Goal: Task Accomplishment & Management: Manage account settings

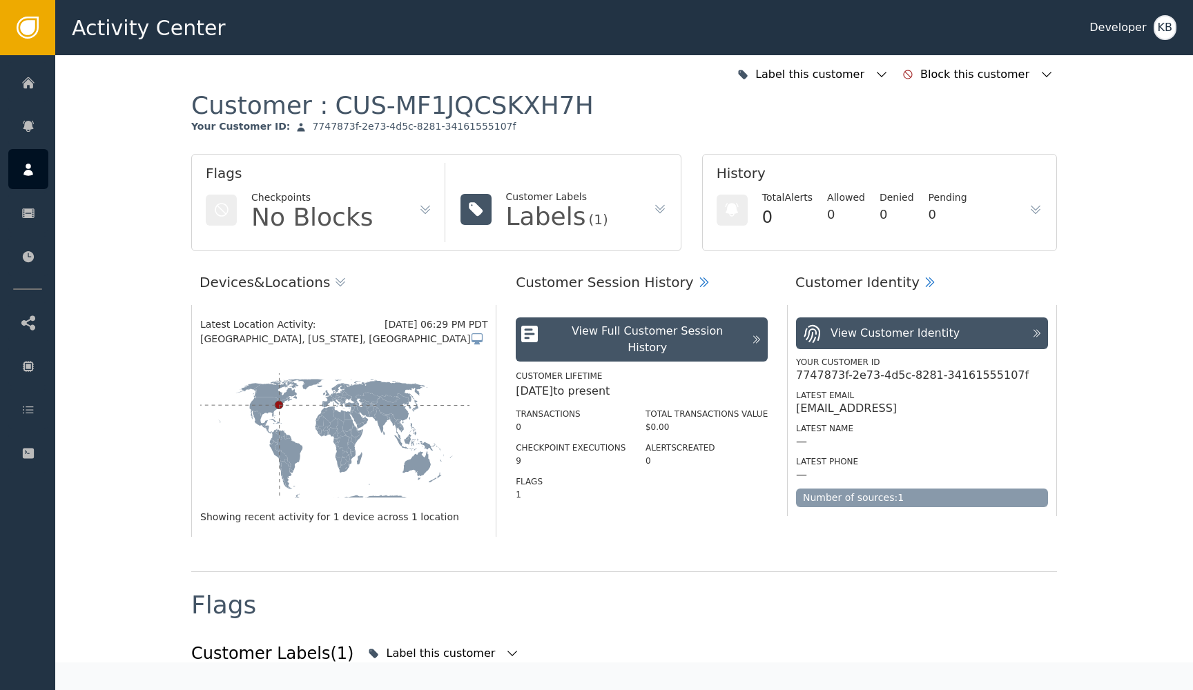
scroll to position [925, 0]
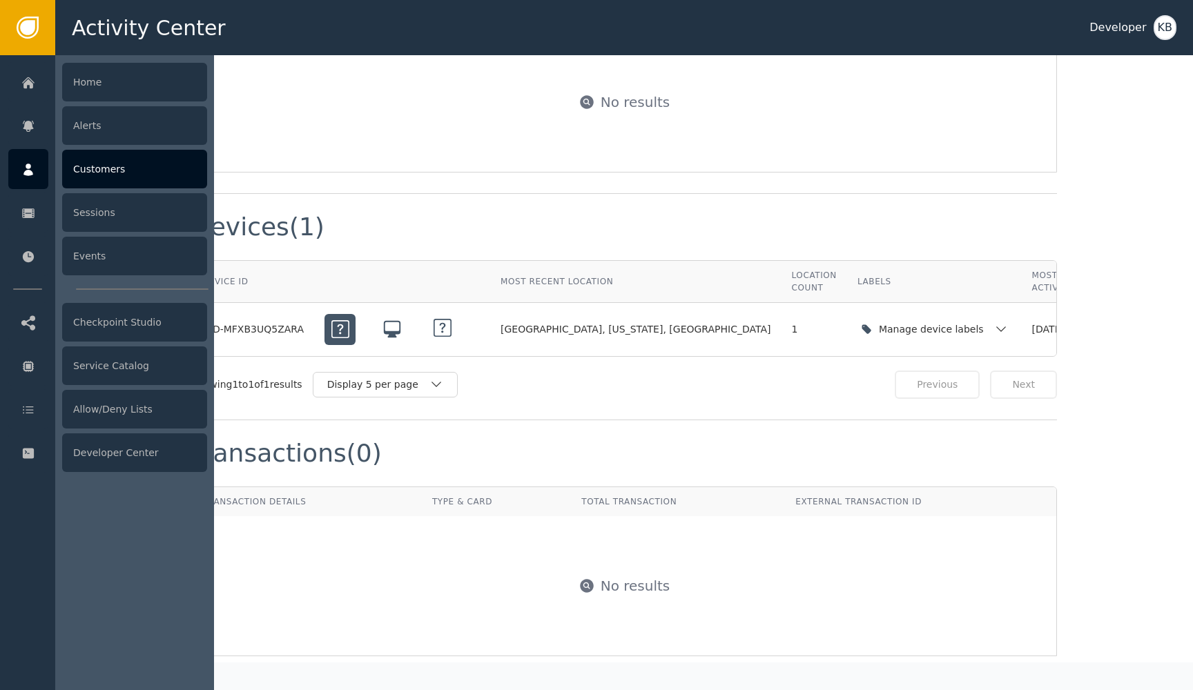
click at [36, 166] on div at bounding box center [28, 169] width 40 height 40
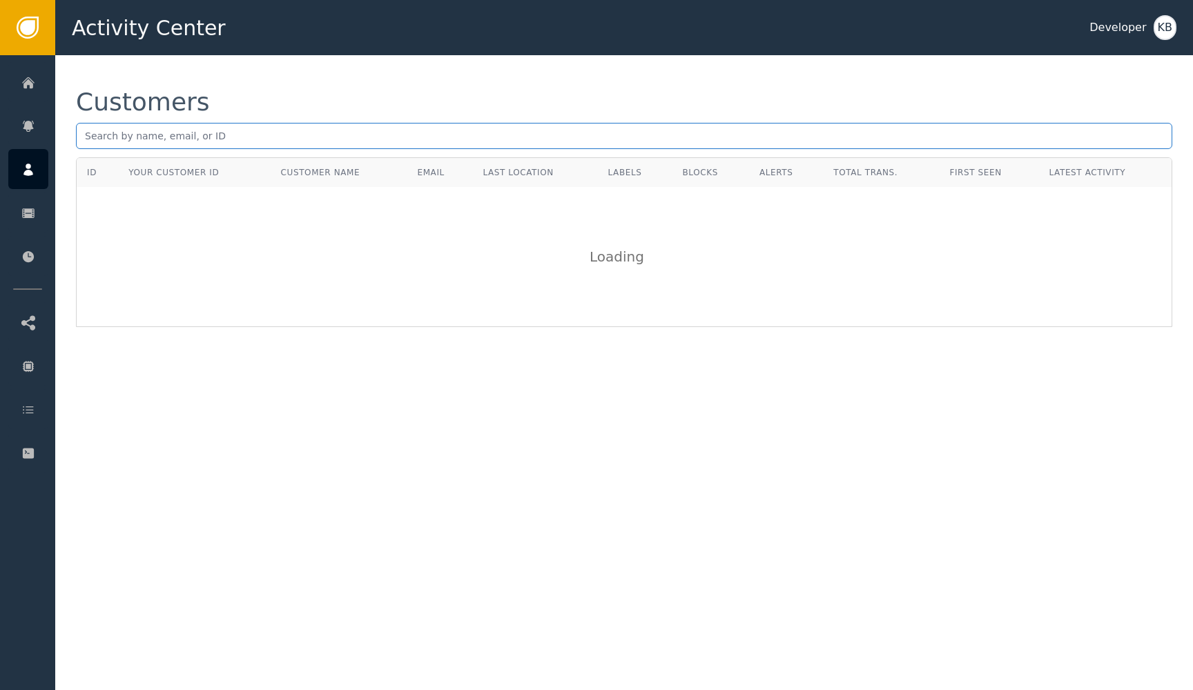
click at [187, 139] on input "text" at bounding box center [624, 136] width 1096 height 26
paste input "[EMAIL_ADDRESS][DOMAIN_NAME]"
type input "[EMAIL_ADDRESS][DOMAIN_NAME]"
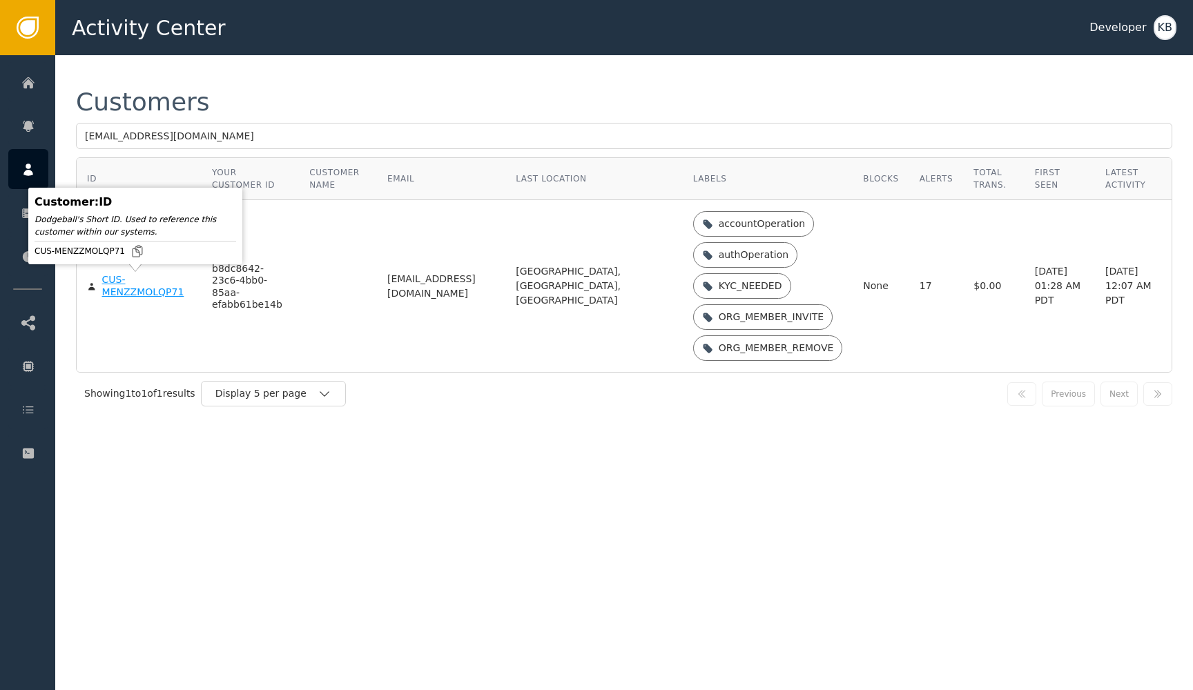
click at [139, 290] on div "CUS-MENZZMOLQP71" at bounding box center [146, 286] width 89 height 24
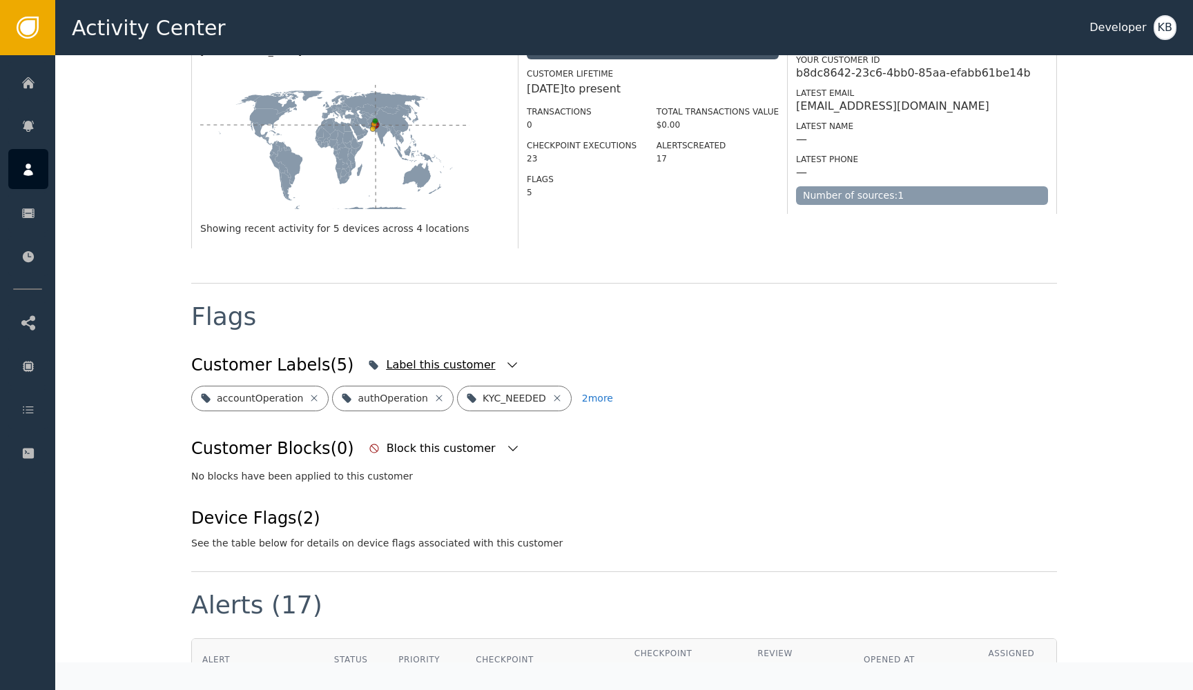
scroll to position [307, 0]
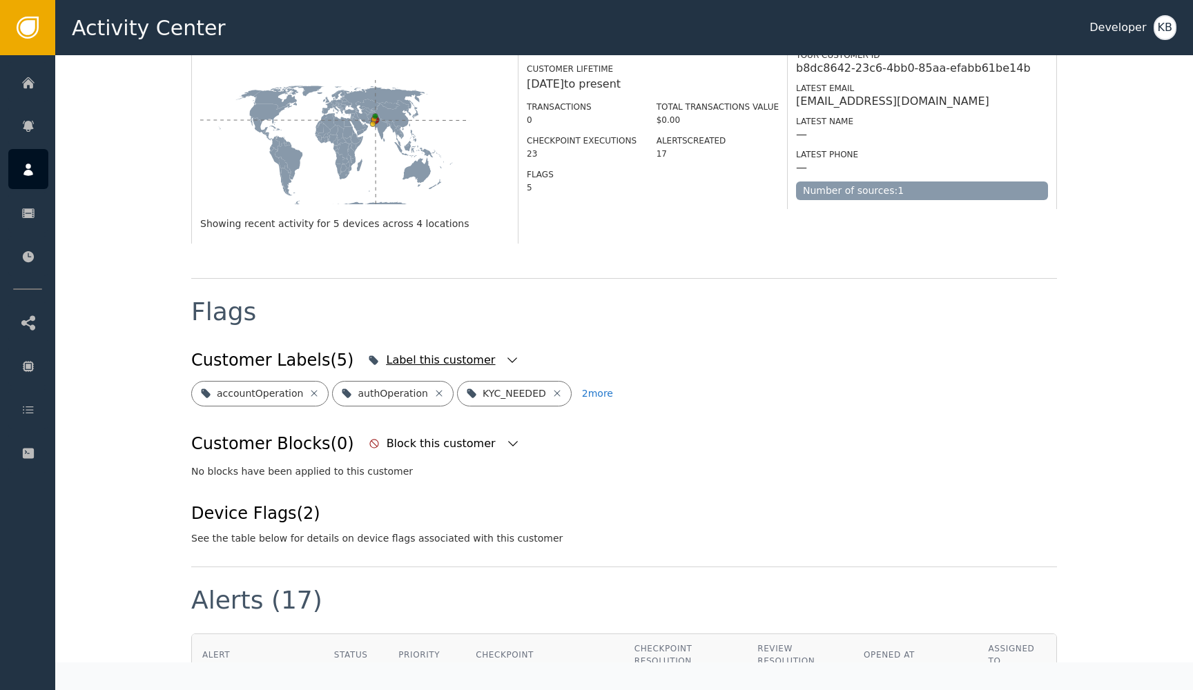
click at [505, 354] on icon "button" at bounding box center [512, 361] width 14 height 14
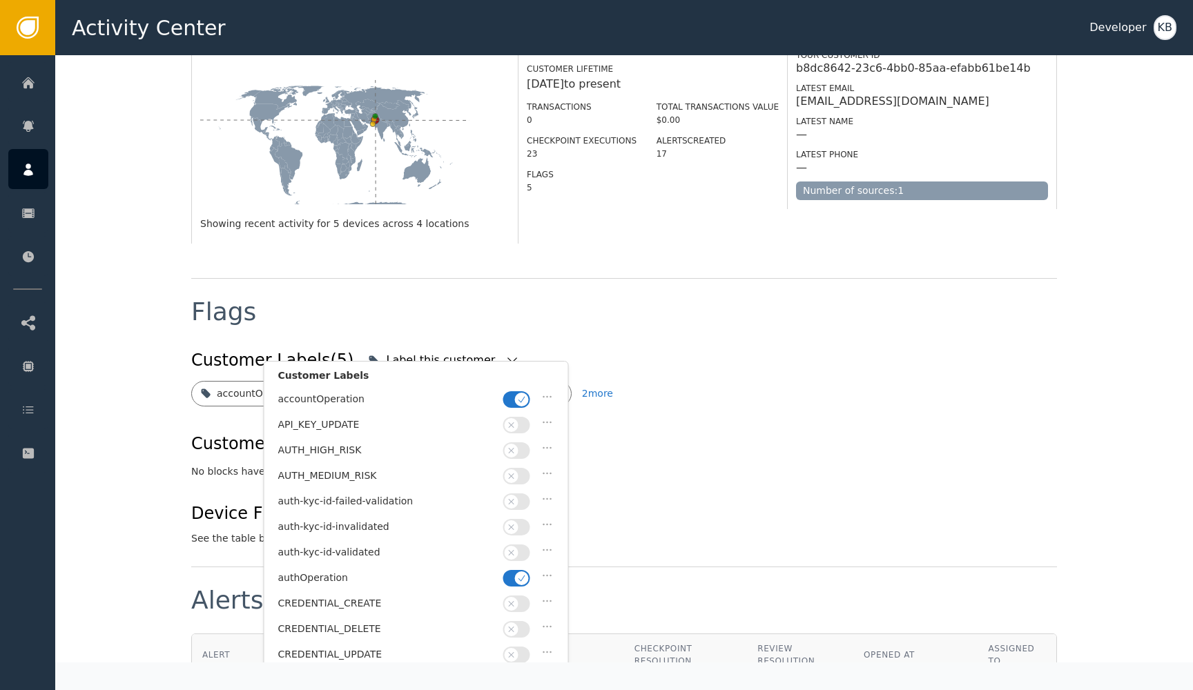
click at [510, 396] on button "button" at bounding box center [516, 399] width 27 height 17
click at [506, 572] on button "button" at bounding box center [516, 578] width 27 height 17
click at [506, 552] on span "button" at bounding box center [512, 553] width 14 height 14
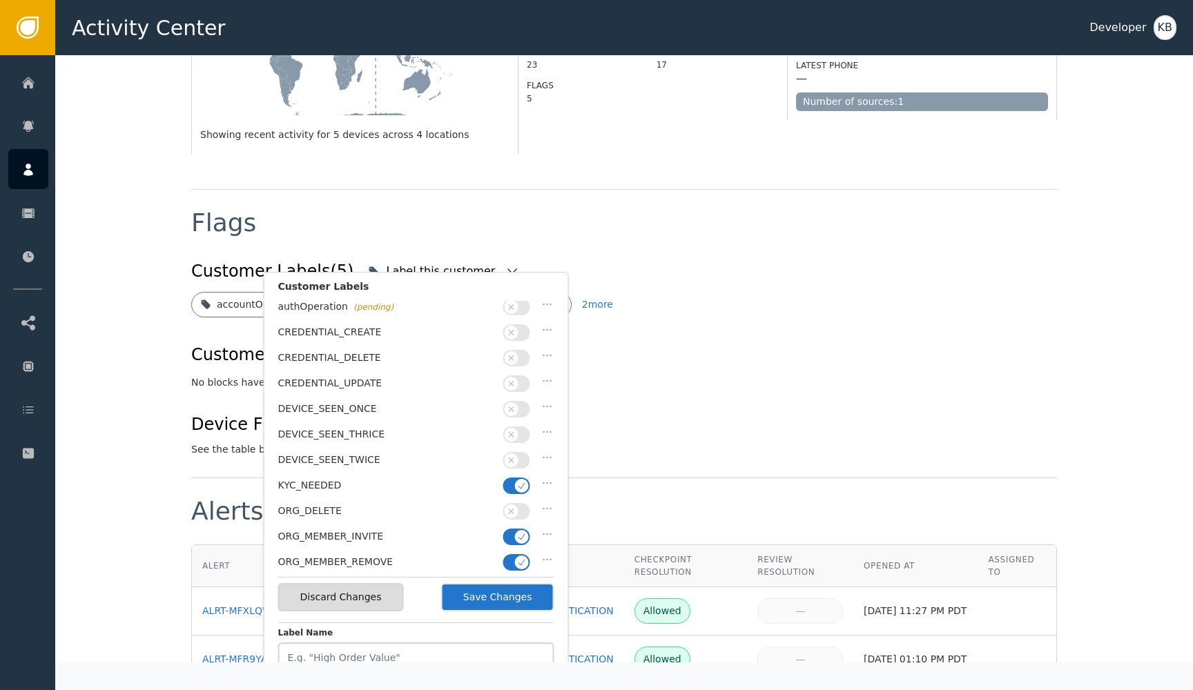
scroll to position [184, 0]
click at [516, 478] on span "button" at bounding box center [522, 485] width 14 height 14
click at [518, 531] on icon "button" at bounding box center [522, 536] width 10 height 10
click at [518, 557] on icon "button" at bounding box center [522, 562] width 10 height 10
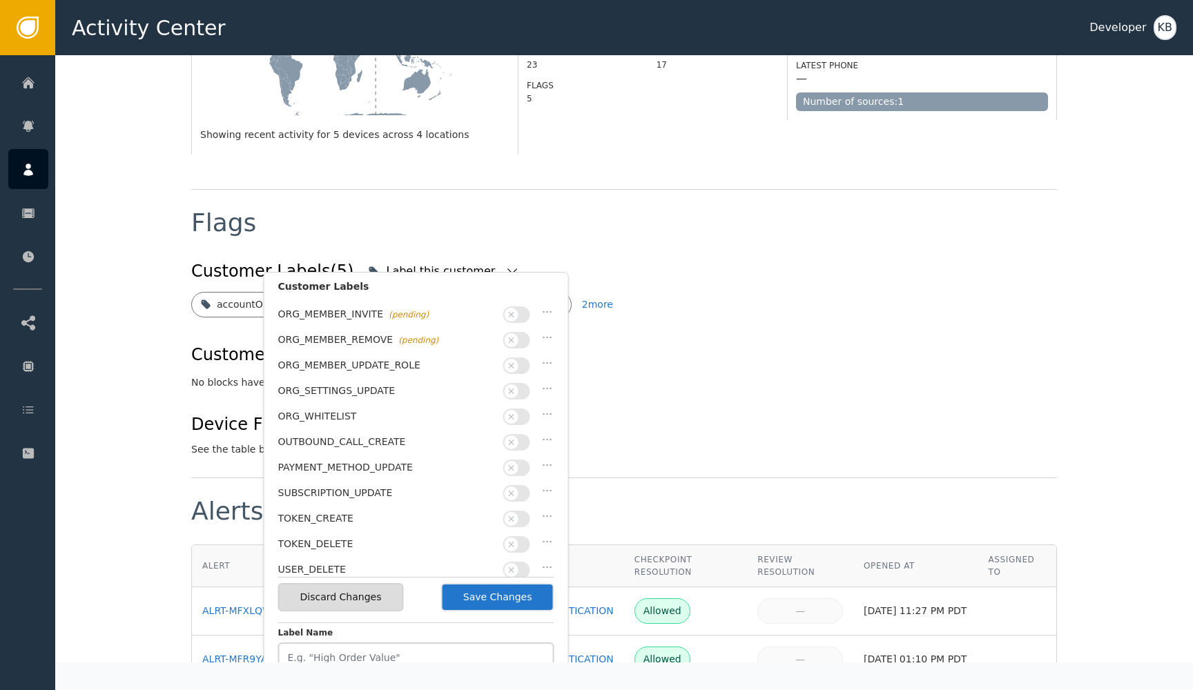
scroll to position [0, 0]
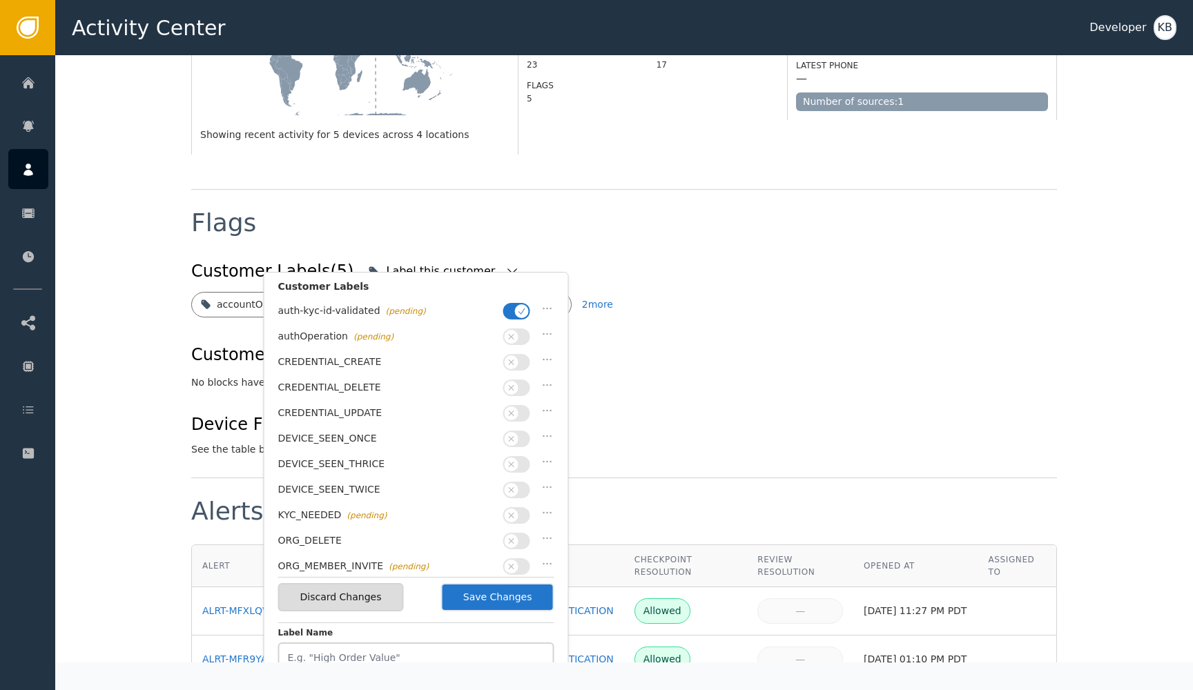
click at [510, 604] on button "Save Changes" at bounding box center [497, 597] width 113 height 28
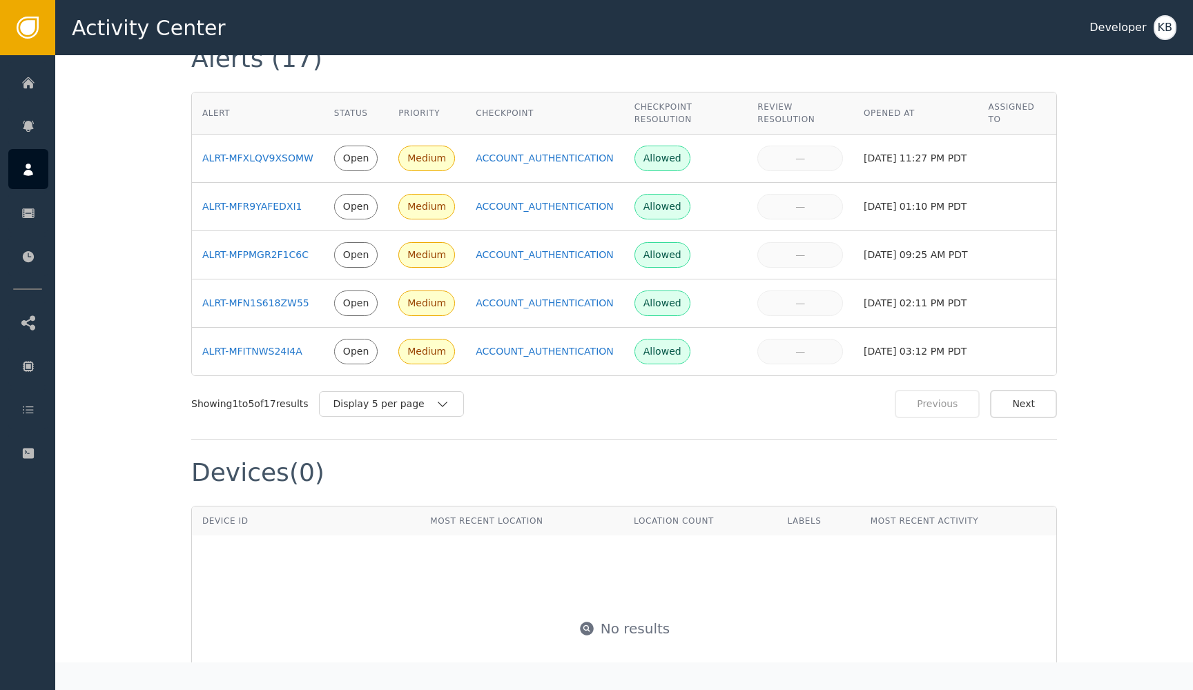
scroll to position [1244, 0]
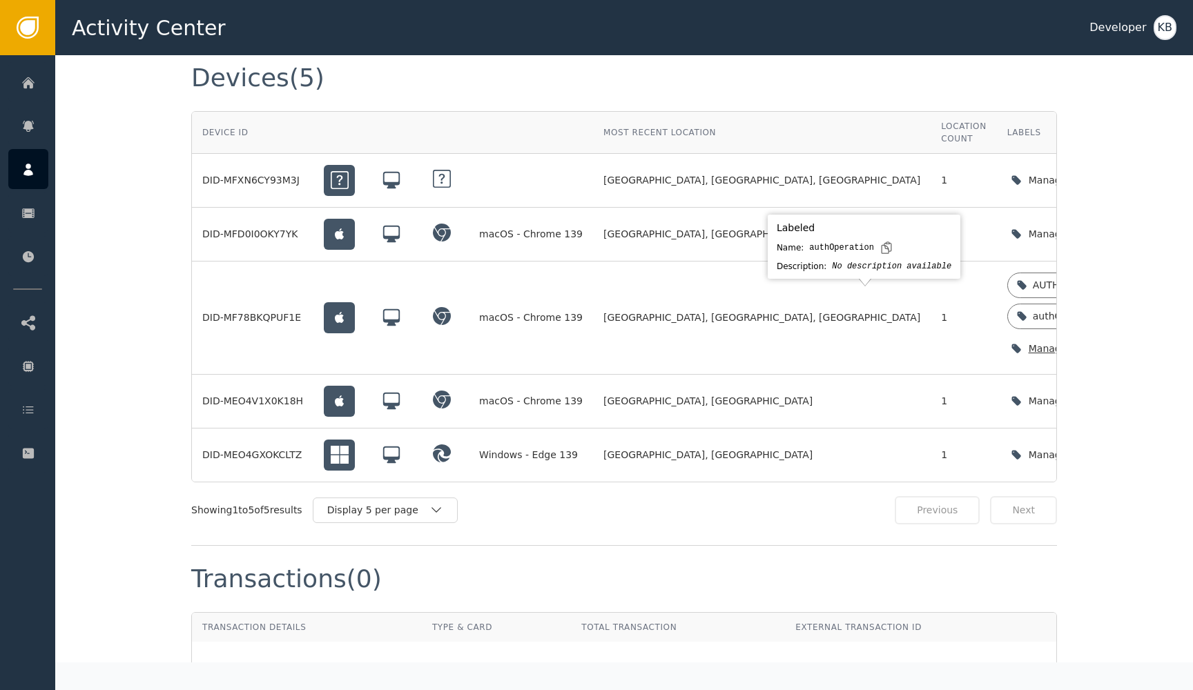
click at [1146, 346] on icon "button" at bounding box center [1151, 349] width 10 height 6
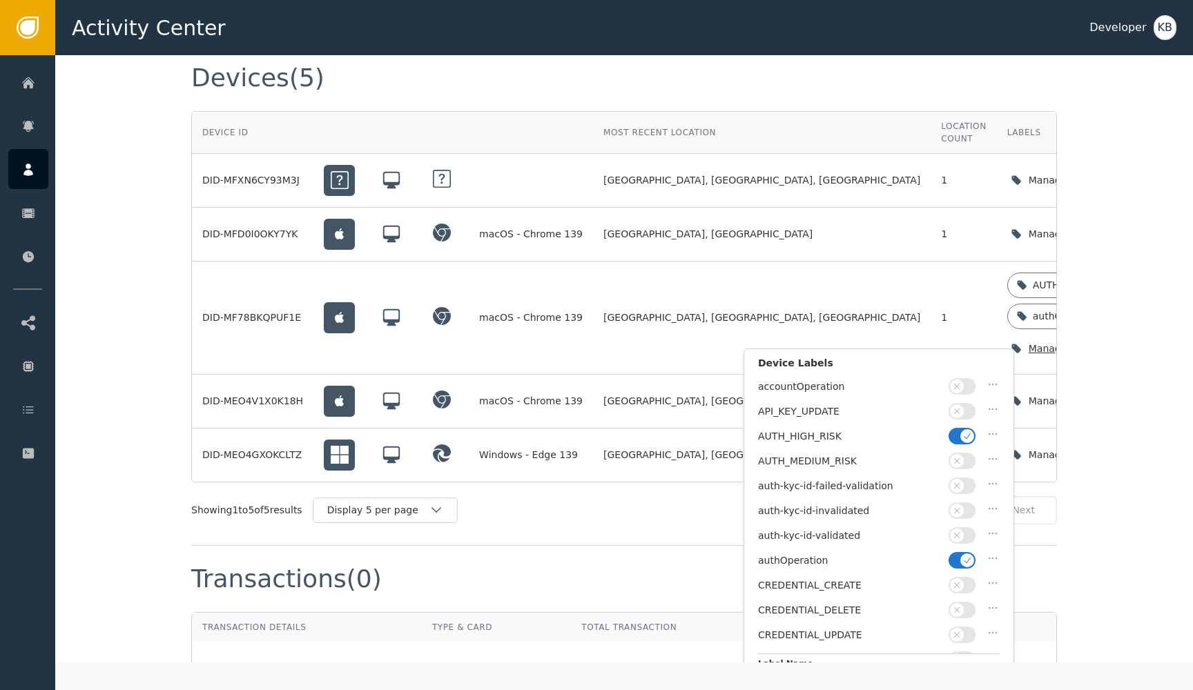
click at [961, 436] on span "button" at bounding box center [967, 436] width 14 height 14
click at [961, 557] on span "button" at bounding box center [967, 561] width 14 height 14
click at [963, 539] on button "button" at bounding box center [962, 536] width 27 height 17
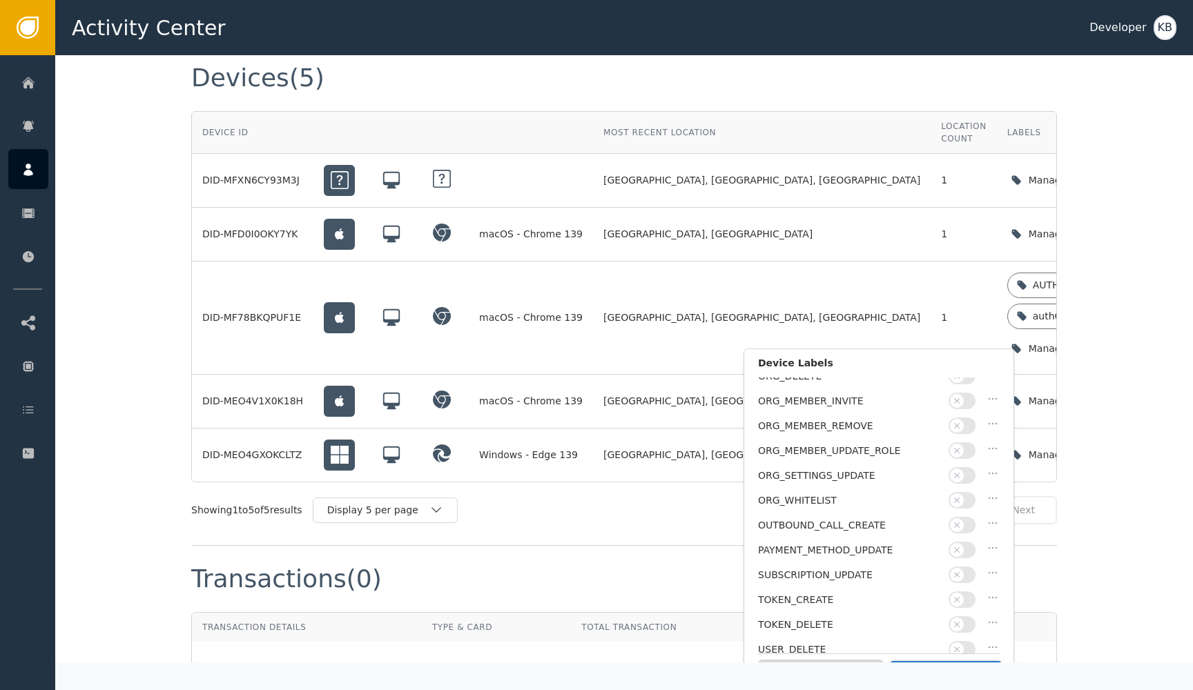
scroll to position [1267, 0]
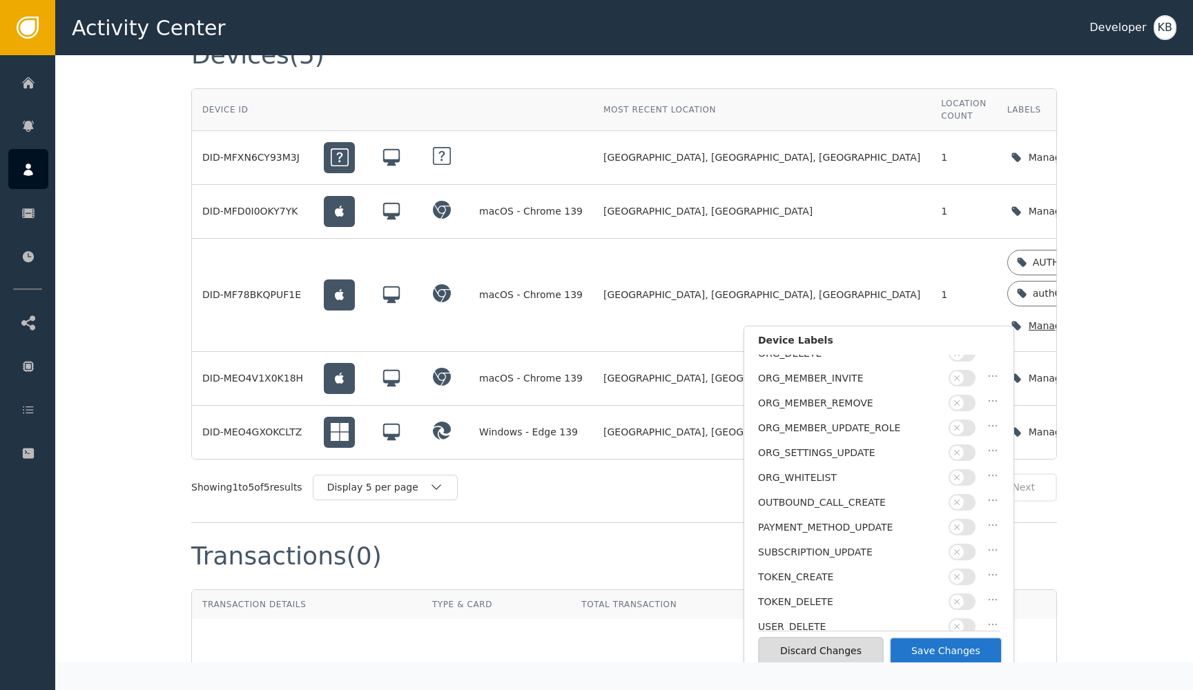
click at [965, 650] on button "Save Changes" at bounding box center [945, 651] width 113 height 28
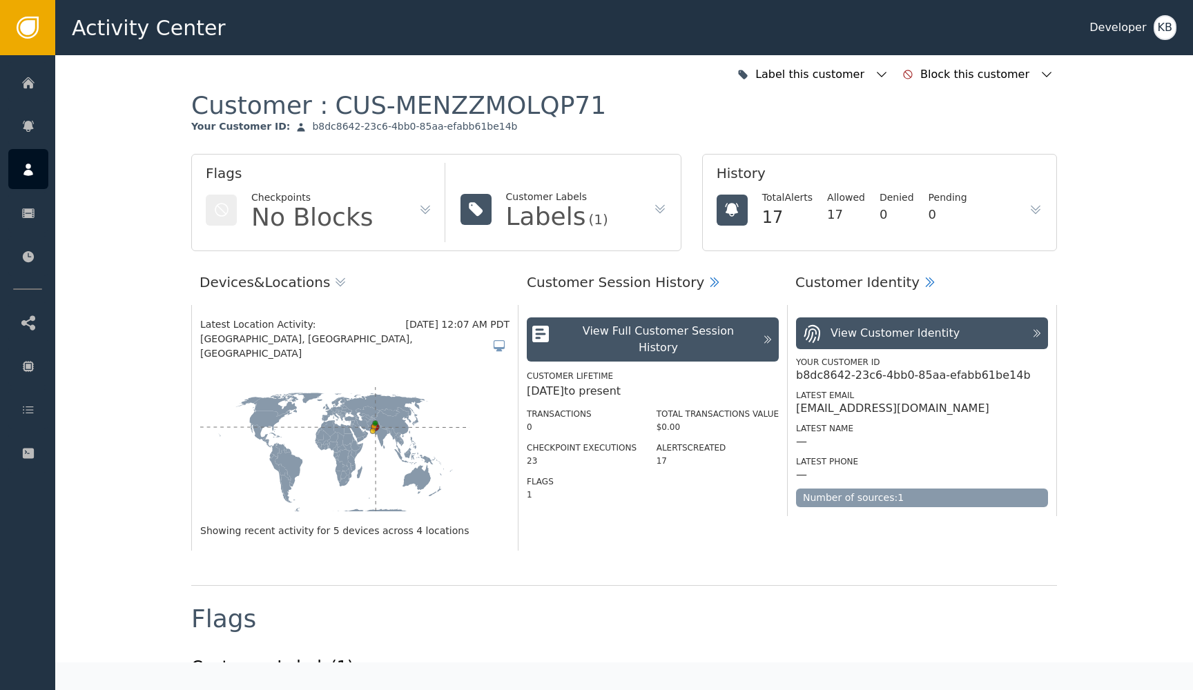
scroll to position [0, 0]
